Goal: Transaction & Acquisition: Purchase product/service

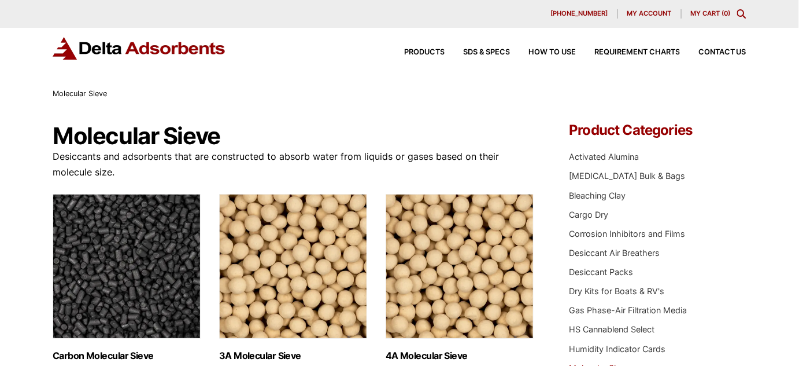
click at [743, 14] on icon "Toggle Modal Content" at bounding box center [741, 13] width 9 height 9
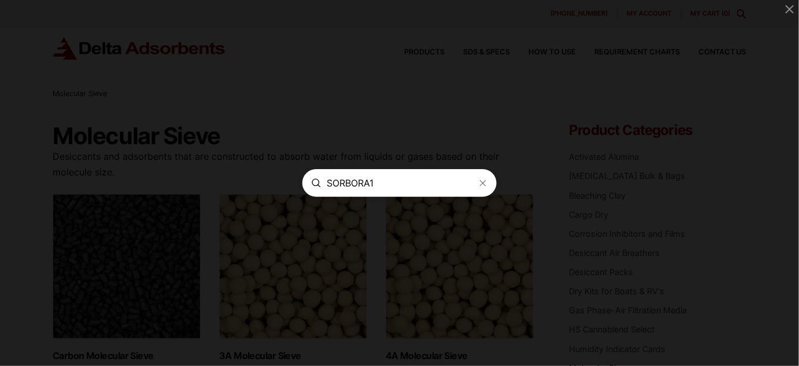
type input "SORBORA1"
click at [321, 182] on icon "Modal Content" at bounding box center [316, 182] width 9 height 9
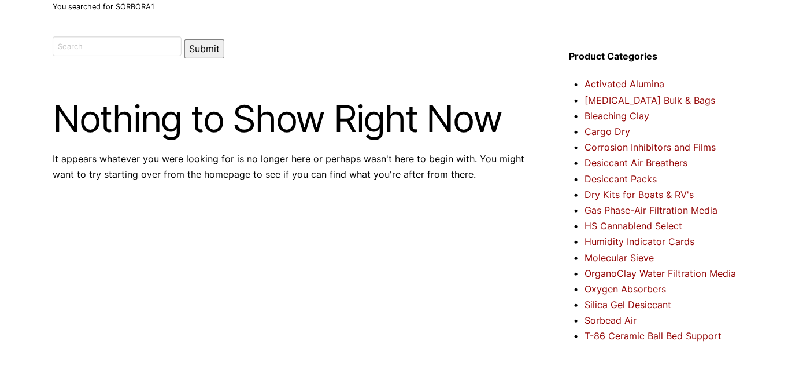
scroll to position [105, 0]
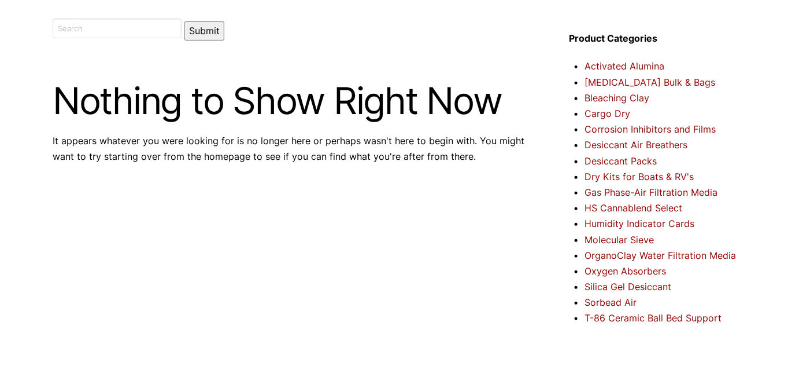
click at [650, 286] on link "Silica Gel Desiccant" at bounding box center [628, 287] width 87 height 12
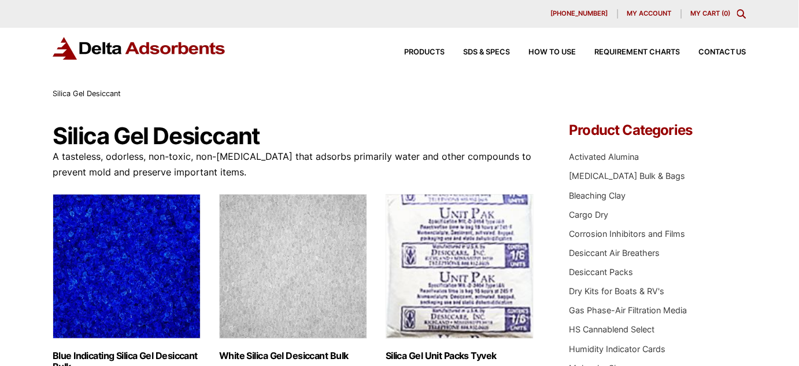
click at [744, 13] on icon "Toggle Modal Content" at bounding box center [741, 13] width 9 height 9
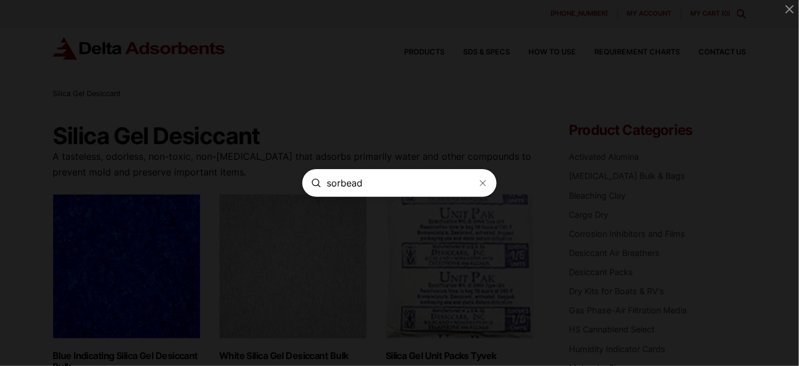
type input "sorbead"
click at [321, 183] on icon "Modal Content" at bounding box center [316, 182] width 9 height 9
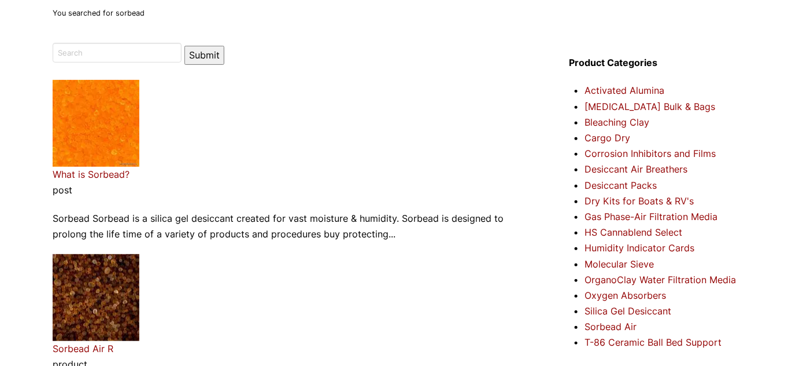
scroll to position [52, 0]
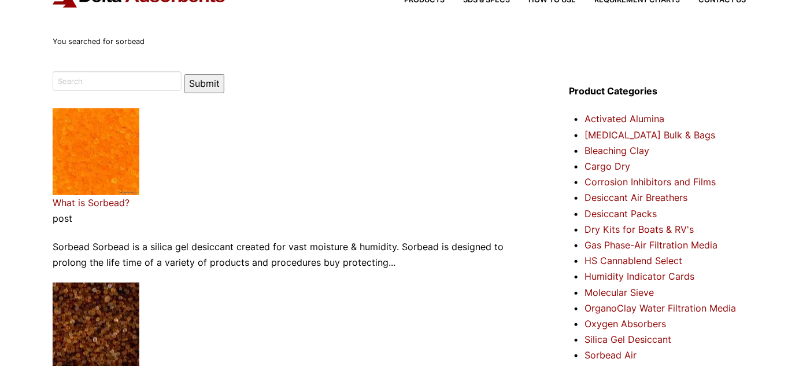
click at [115, 201] on link "What is Sorbead?" at bounding box center [91, 203] width 77 height 12
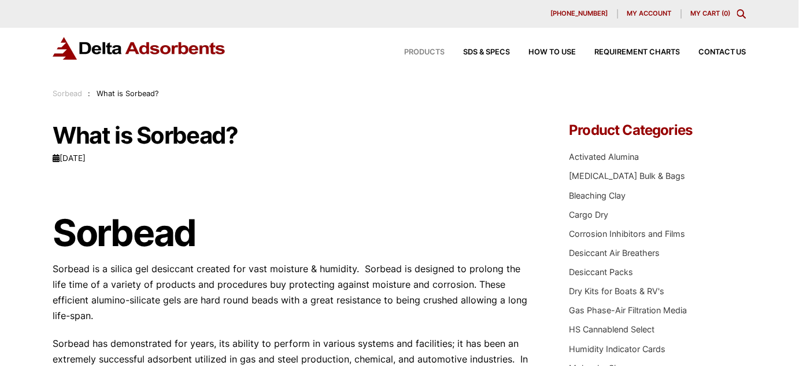
click at [433, 51] on span "Products" at bounding box center [424, 53] width 40 height 8
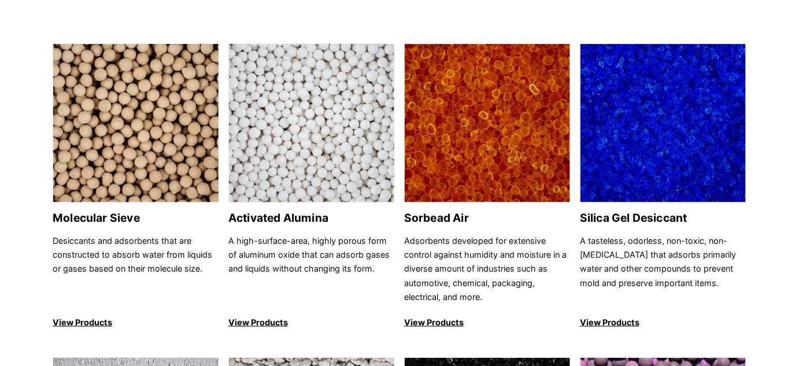
scroll to position [105, 0]
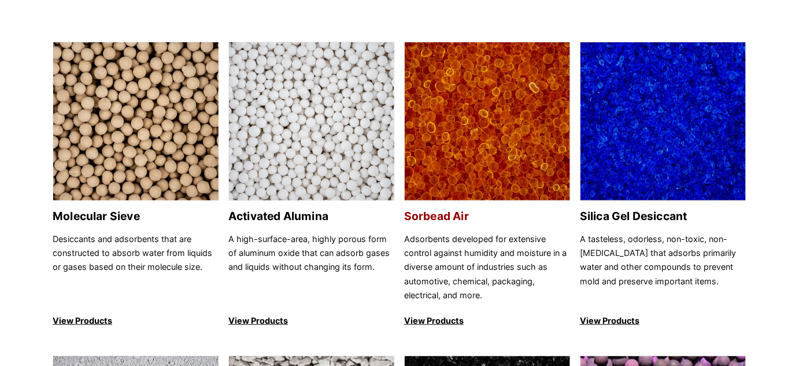
click at [447, 317] on p "View Products" at bounding box center [487, 320] width 167 height 14
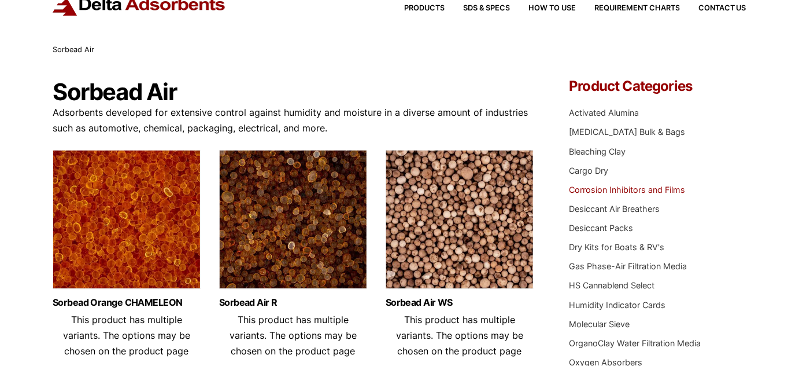
scroll to position [105, 0]
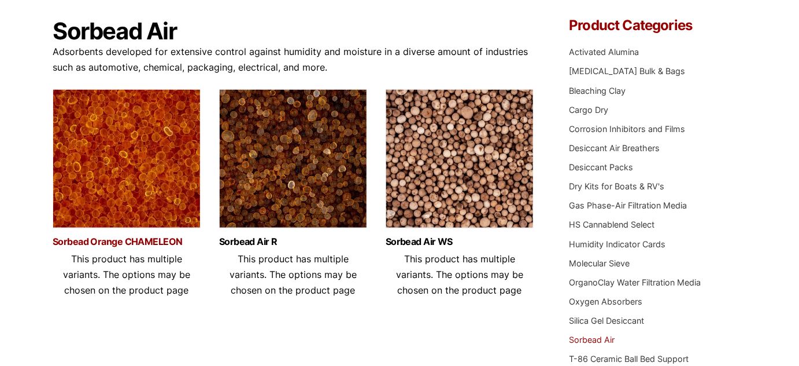
click at [109, 240] on link "Sorbead Orange CHAMELEON" at bounding box center [127, 242] width 148 height 10
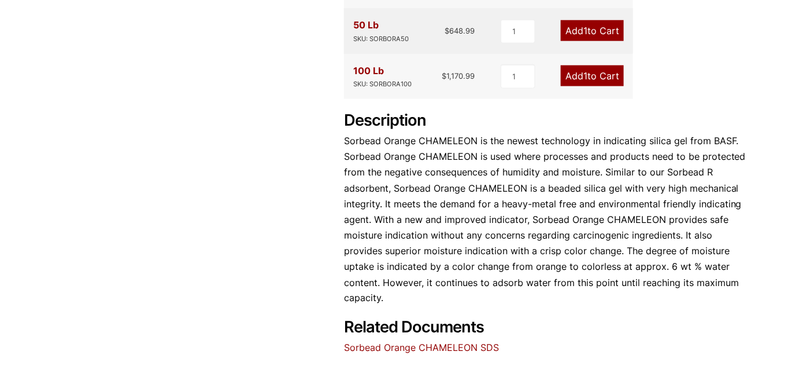
scroll to position [210, 0]
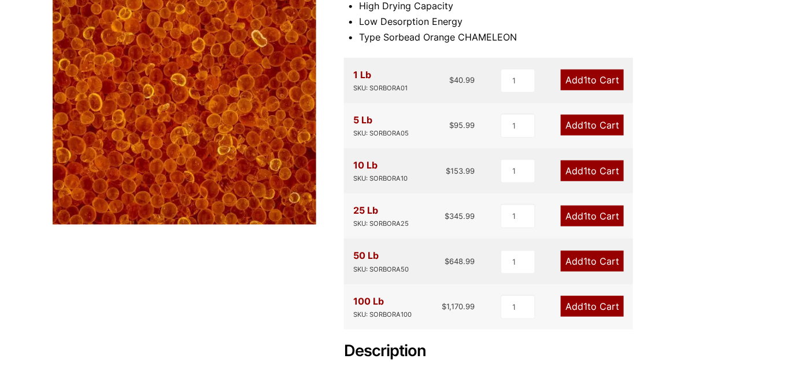
click at [592, 217] on link "Add 1 to Cart" at bounding box center [592, 215] width 63 height 21
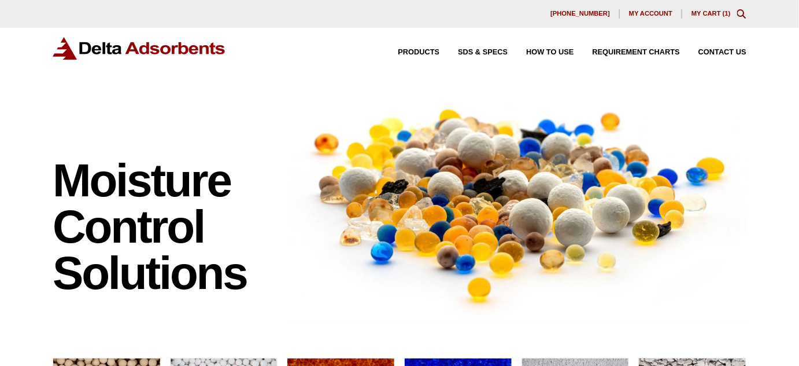
click at [709, 12] on link "My Cart ( 1 )" at bounding box center [711, 13] width 39 height 7
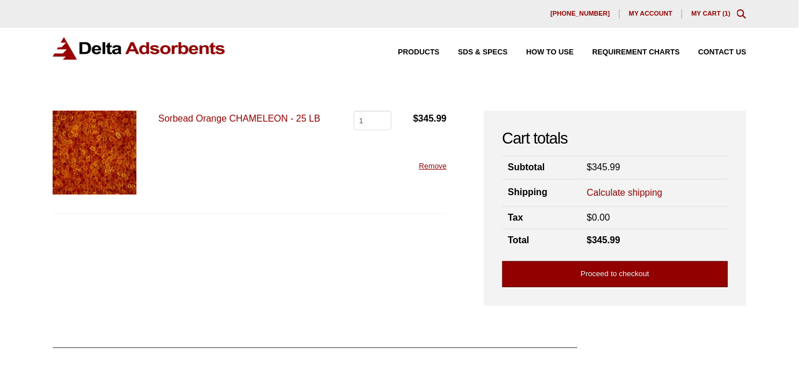
click at [632, 271] on link "Proceed to checkout" at bounding box center [616, 274] width 226 height 26
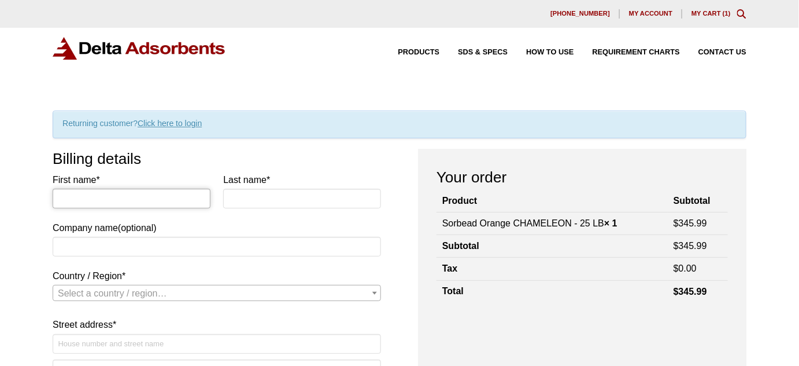
click at [171, 200] on input "First name *" at bounding box center [132, 199] width 158 height 20
type input "[PERSON_NAME]"
type input "Alliant Energy"
select select "US"
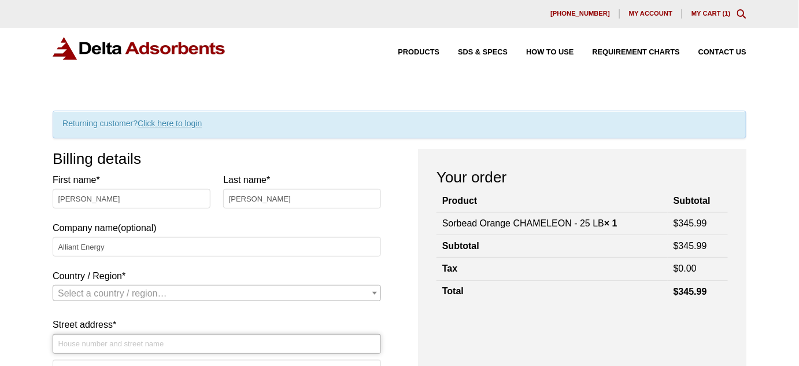
type input "[STREET_ADDRESS][PERSON_NAME]"
type input "[GEOGRAPHIC_DATA]"
type input "52601"
type input "3194702201"
type input "[EMAIL_ADDRESS][DOMAIN_NAME]"
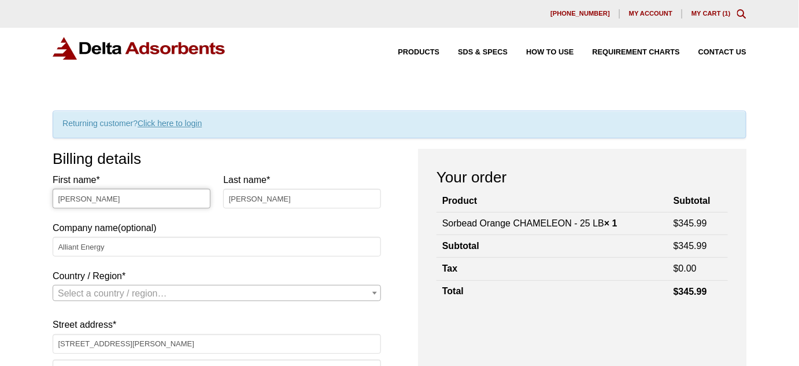
scroll to position [281, 0]
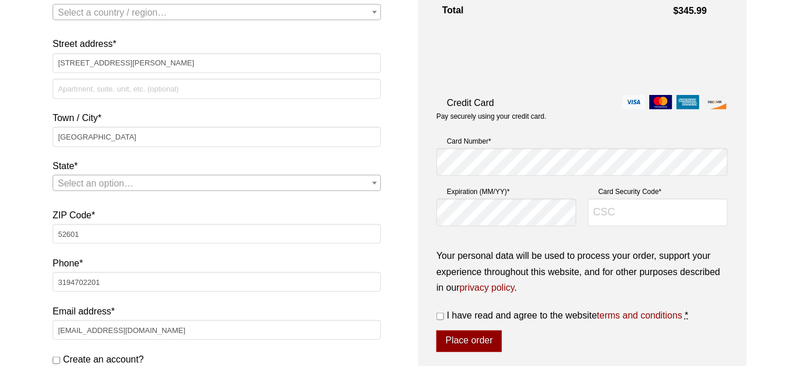
select select "US"
select select "IA"
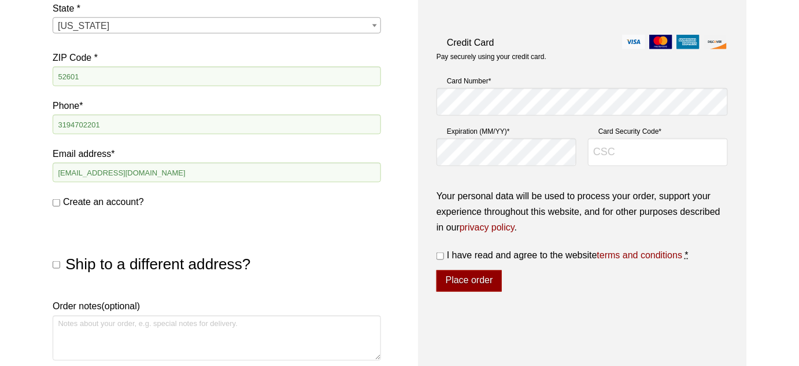
scroll to position [490, 0]
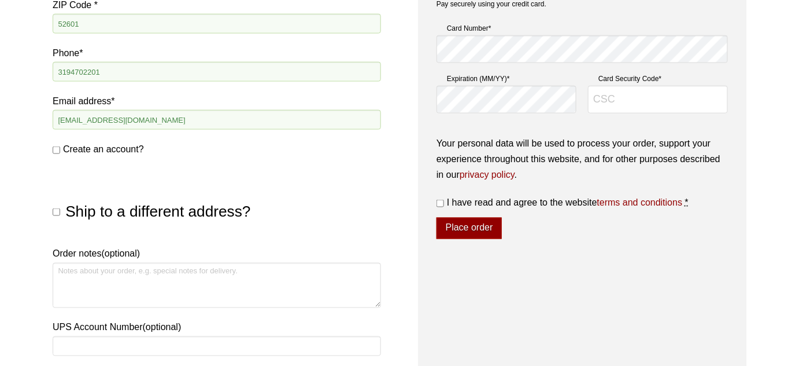
click at [56, 149] on input "Create an account?" at bounding box center [57, 150] width 8 height 8
checkbox input "true"
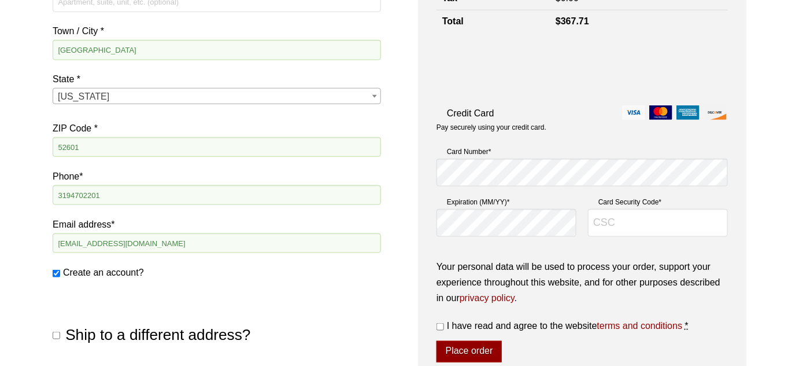
scroll to position [385, 0]
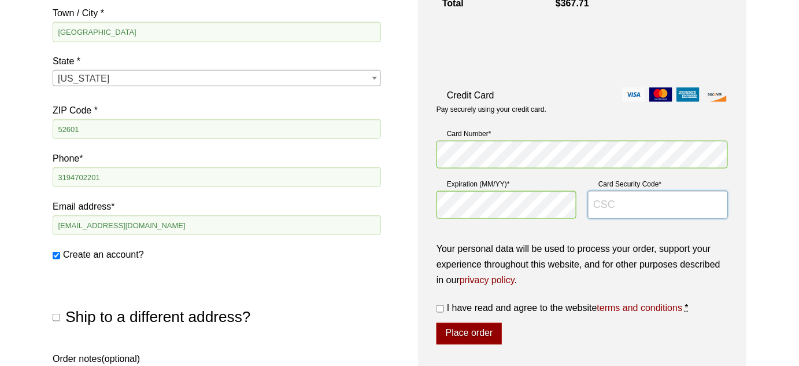
click at [684, 204] on input "Card Security Code *" at bounding box center [658, 205] width 140 height 28
type input "844"
click at [441, 307] on input "I have read and agree to the website terms and conditions *" at bounding box center [441, 309] width 8 height 8
checkbox input "true"
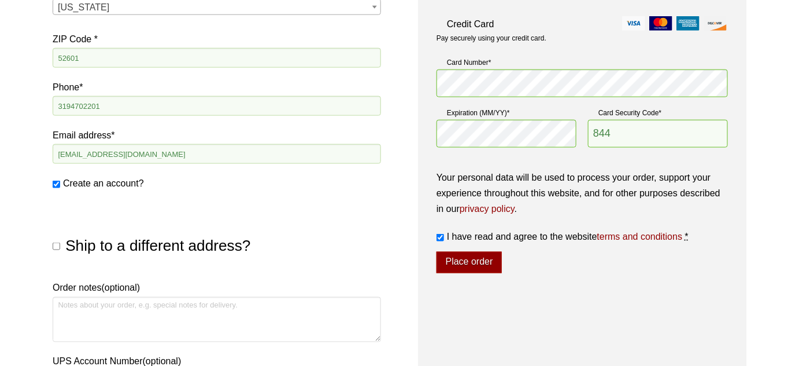
scroll to position [490, 0]
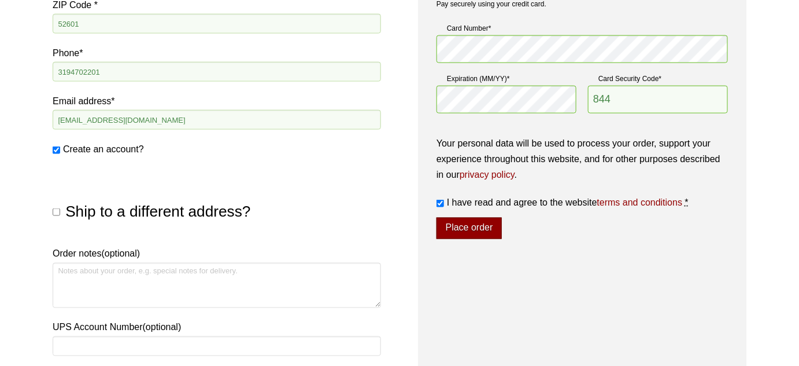
click at [484, 231] on button "Place order" at bounding box center [469, 228] width 65 height 22
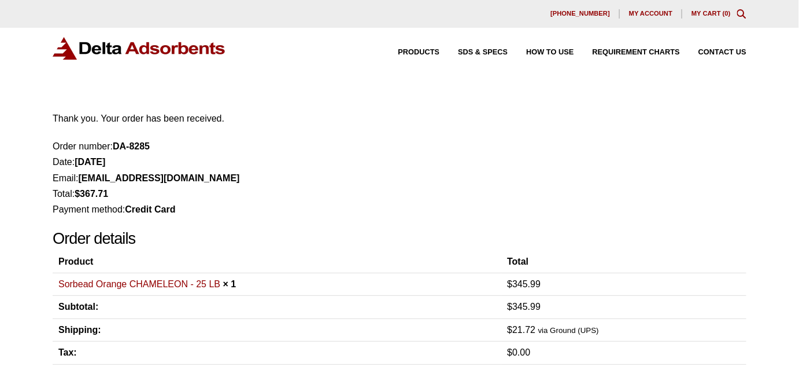
click at [655, 12] on span "My account" at bounding box center [650, 13] width 43 height 6
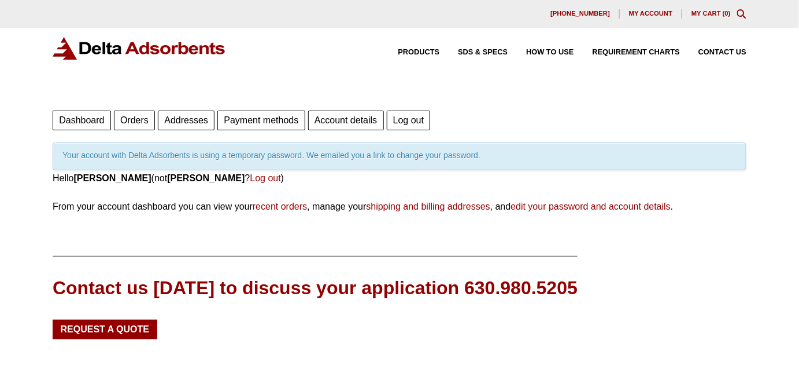
click at [574, 205] on link "edit your password and account details" at bounding box center [591, 206] width 160 height 10
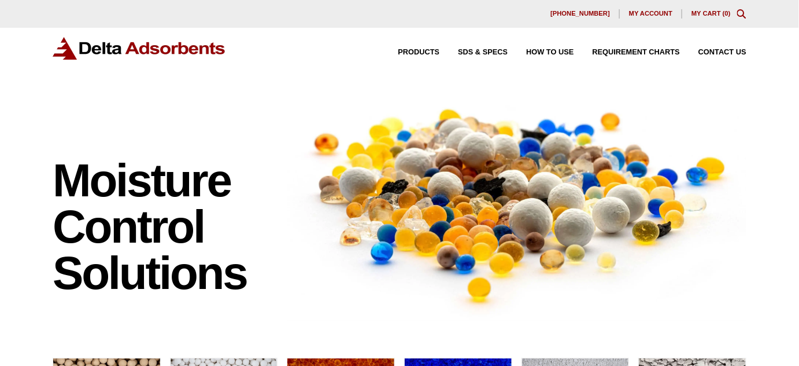
click at [644, 12] on span "My account" at bounding box center [650, 13] width 43 height 6
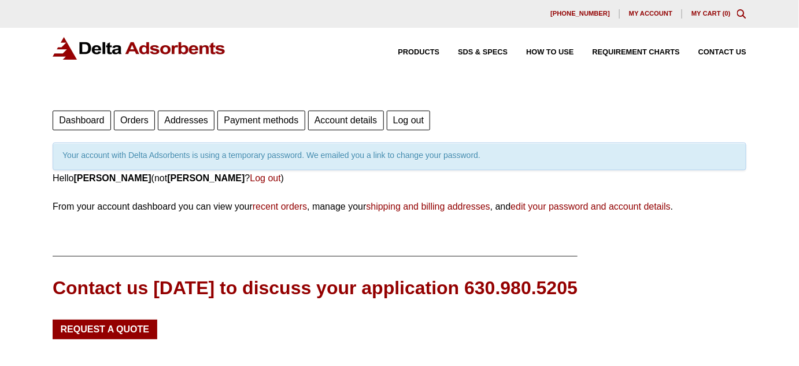
click at [607, 204] on link "edit your password and account details" at bounding box center [591, 206] width 160 height 10
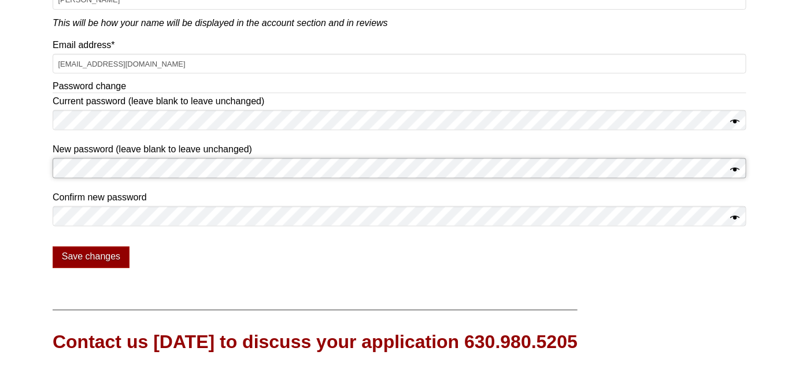
scroll to position [210, 0]
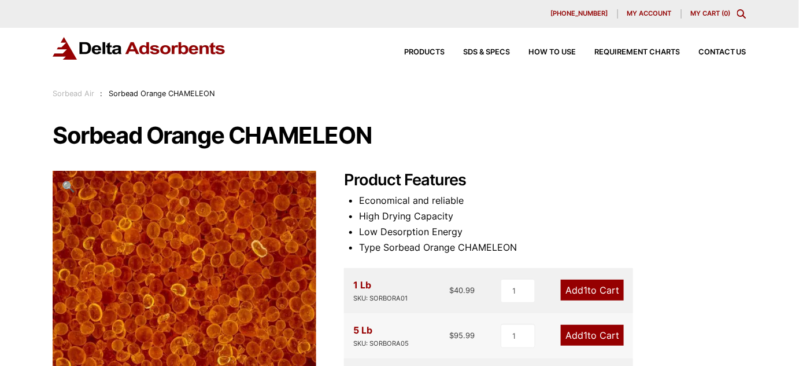
click at [635, 12] on span "My account" at bounding box center [650, 13] width 45 height 6
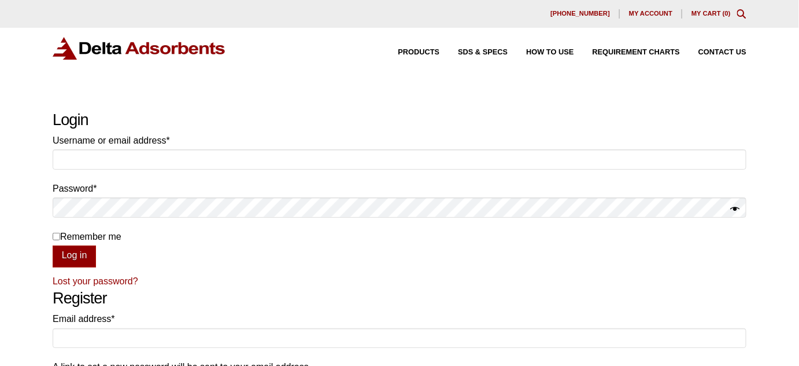
click at [54, 237] on input "Remember me" at bounding box center [57, 237] width 8 height 8
checkbox input "true"
click at [131, 159] on input "Username or email address * Required" at bounding box center [400, 159] width 694 height 20
click at [233, 268] on form "Username or email address * Required Password * Required Remember me Log in Los…" at bounding box center [400, 210] width 694 height 156
click at [188, 158] on input "Username or email address * Required" at bounding box center [400, 159] width 694 height 20
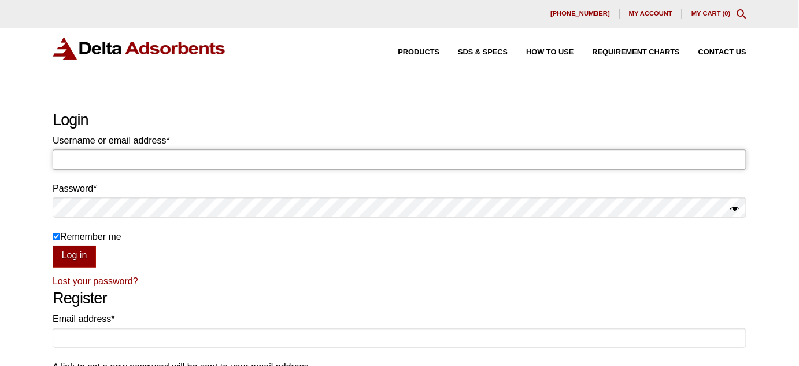
paste input "ryan.mckenzie"
type input "ryan.mckenzie"
click at [88, 256] on button "Log in" at bounding box center [74, 256] width 43 height 22
